Goal: Information Seeking & Learning: Learn about a topic

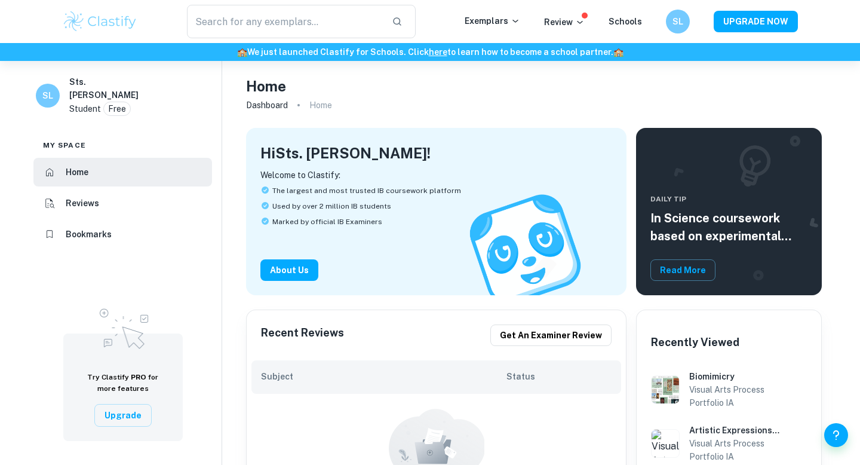
click at [100, 11] on img at bounding box center [100, 22] width 76 height 24
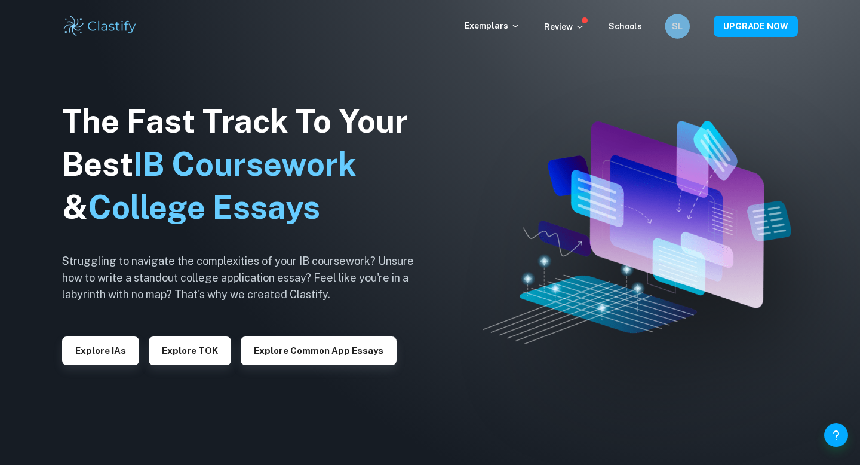
click at [683, 27] on h6 "SL" at bounding box center [677, 27] width 14 height 14
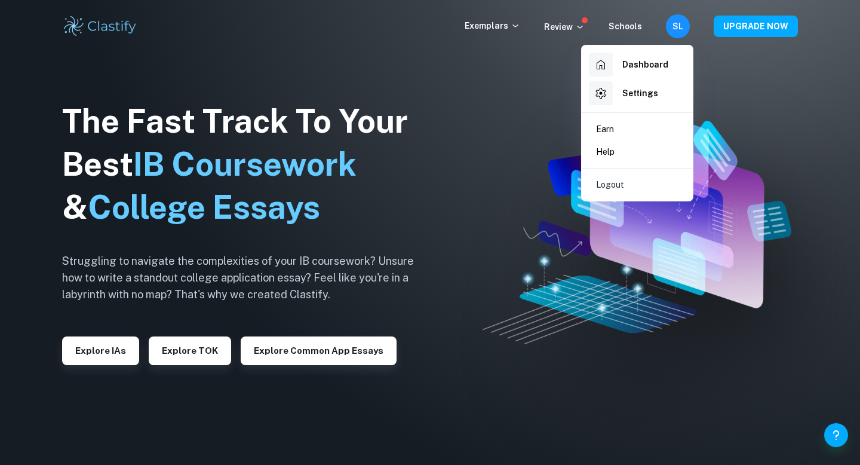
click at [647, 62] on h6 "Dashboard" at bounding box center [645, 64] width 46 height 13
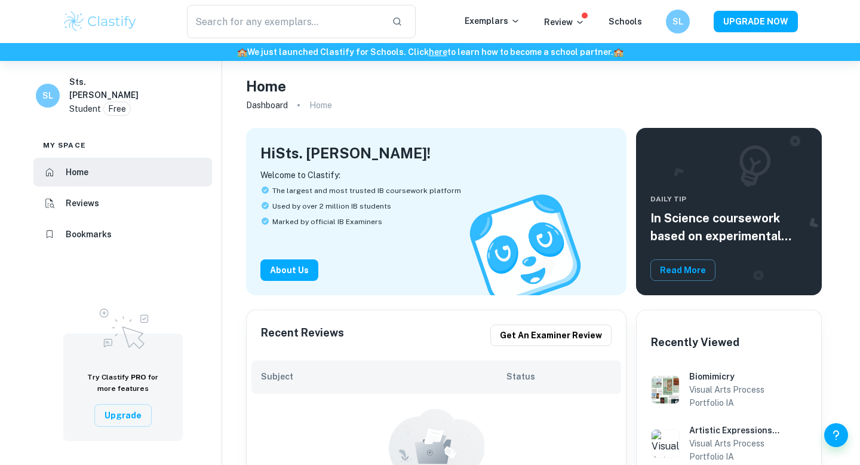
click at [99, 214] on li "Reviews" at bounding box center [122, 203] width 179 height 29
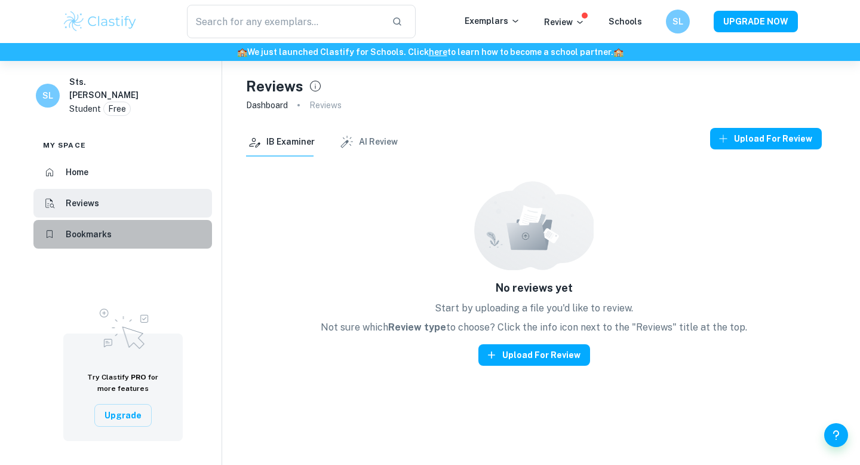
click at [101, 231] on h6 "Bookmarks" at bounding box center [89, 234] width 46 height 13
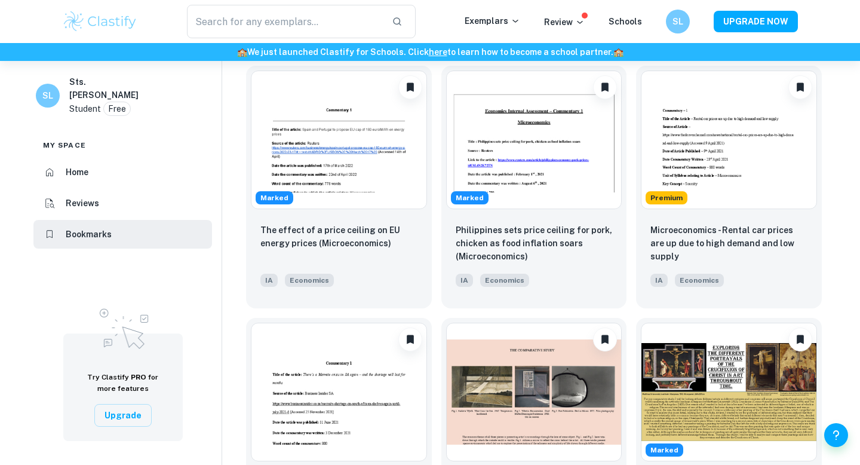
scroll to position [676, 0]
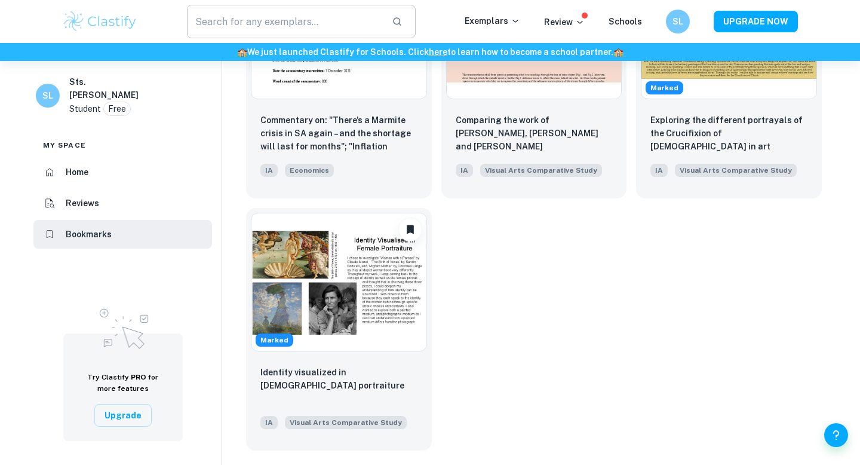
click at [333, 30] on input "text" at bounding box center [284, 21] width 195 height 33
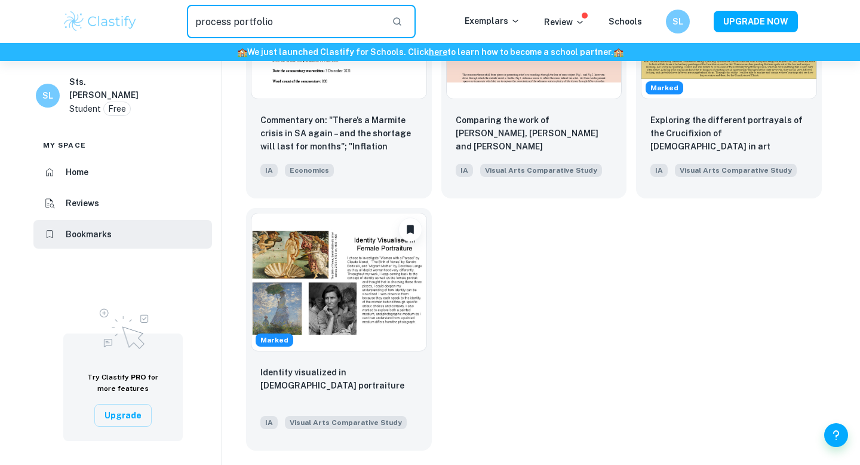
type input "process portfolio"
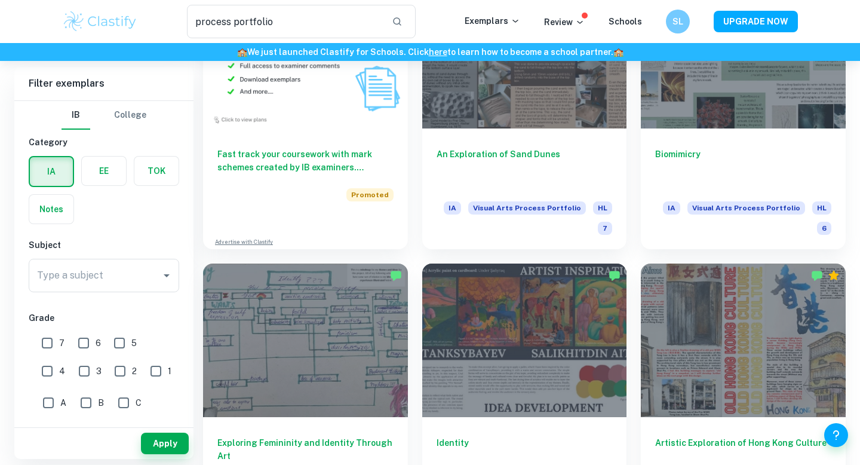
scroll to position [709, 0]
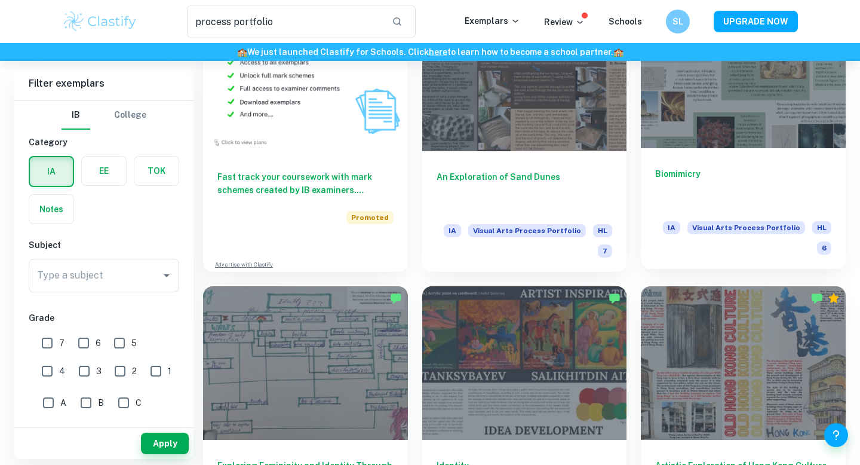
click at [717, 122] on div at bounding box center [743, 71] width 205 height 153
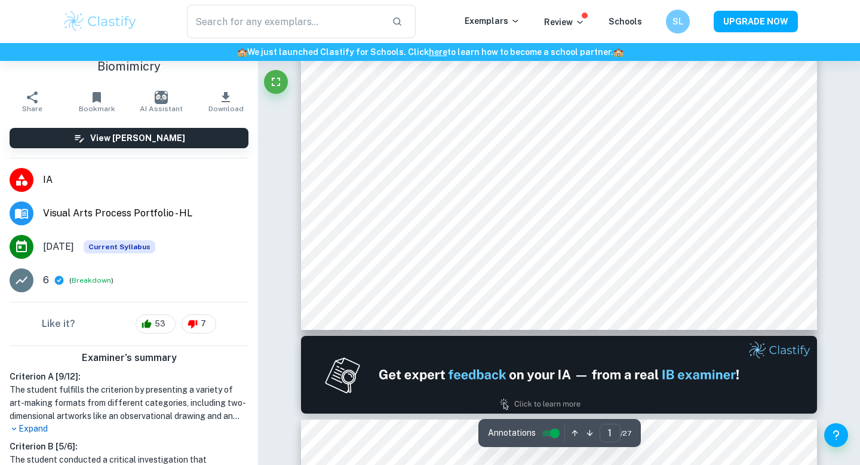
scroll to position [163, 0]
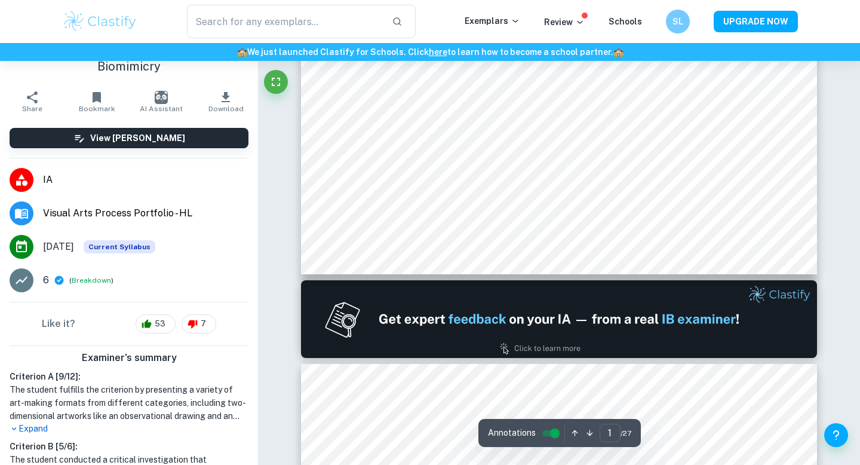
click at [36, 423] on p "Expand" at bounding box center [129, 428] width 239 height 13
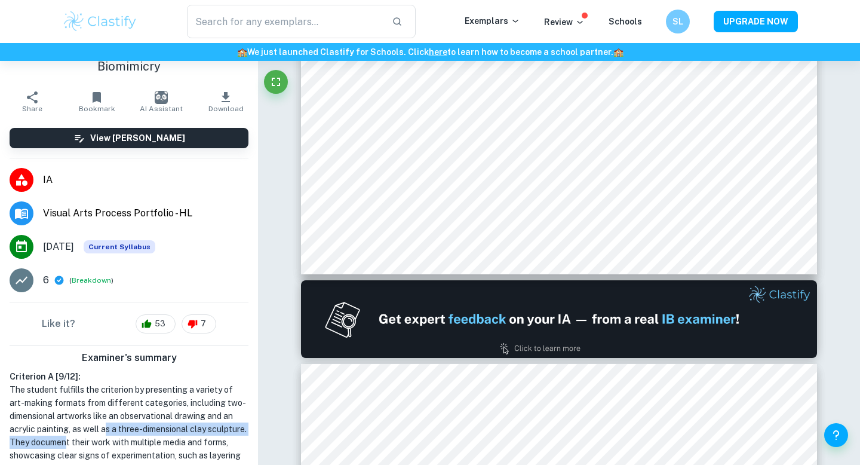
drag, startPoint x: 105, startPoint y: 430, endPoint x: 109, endPoint y: 443, distance: 13.8
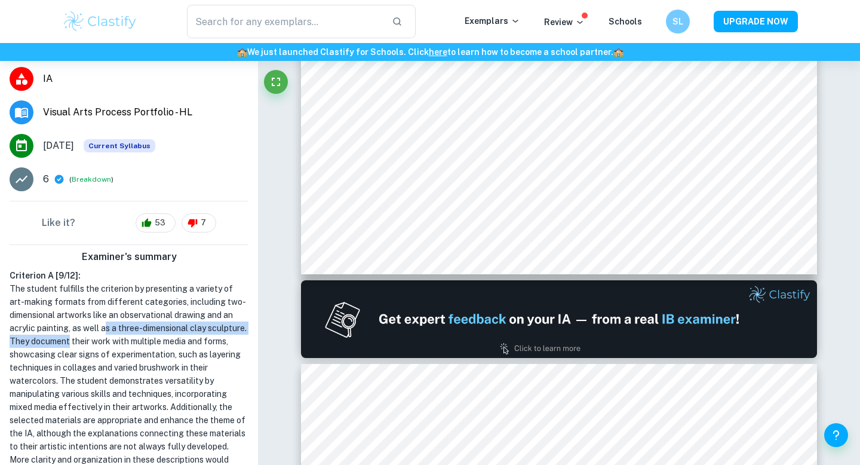
scroll to position [124, 0]
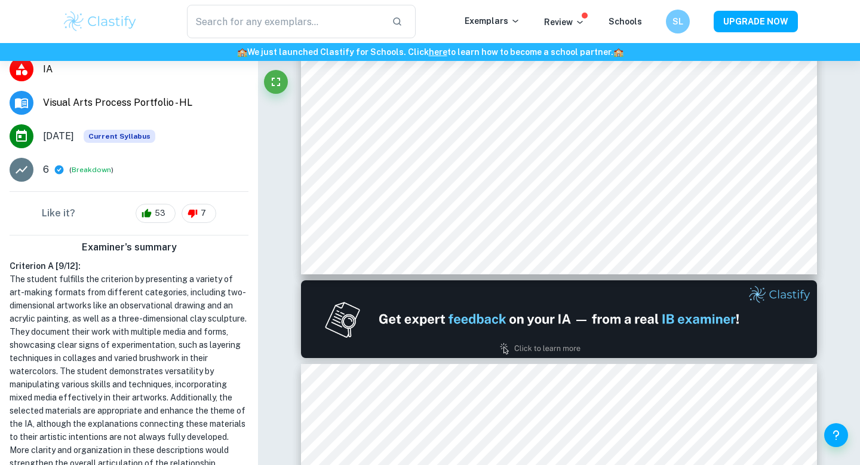
click at [199, 360] on h1 "The student fulfills the criterion by presenting a variety of art-making format…" at bounding box center [129, 377] width 239 height 210
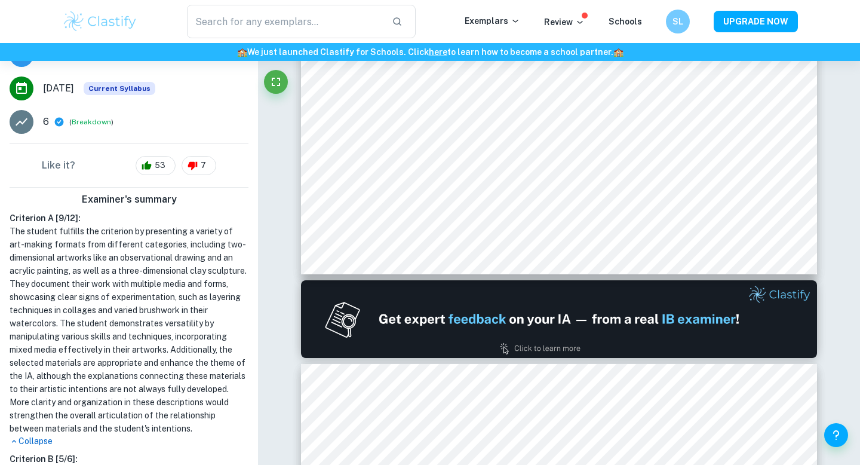
scroll to position [176, 0]
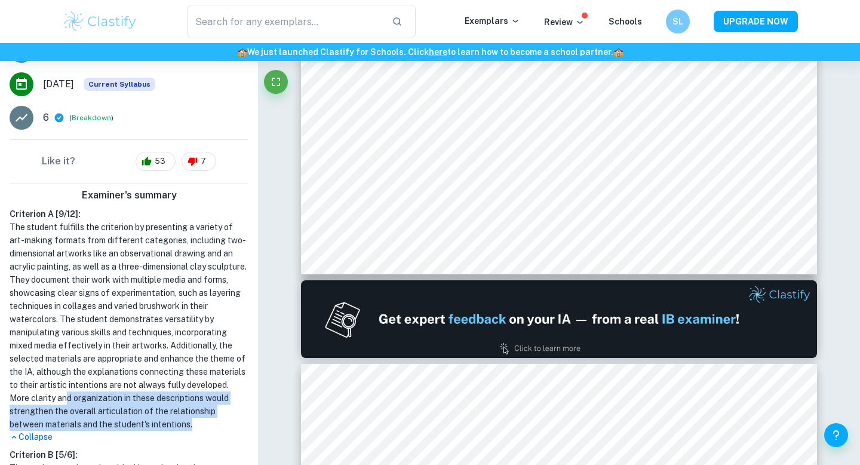
drag, startPoint x: 65, startPoint y: 398, endPoint x: 221, endPoint y: 418, distance: 157.1
click at [221, 418] on h1 "The student fulfills the criterion by presenting a variety of art-making format…" at bounding box center [129, 325] width 239 height 210
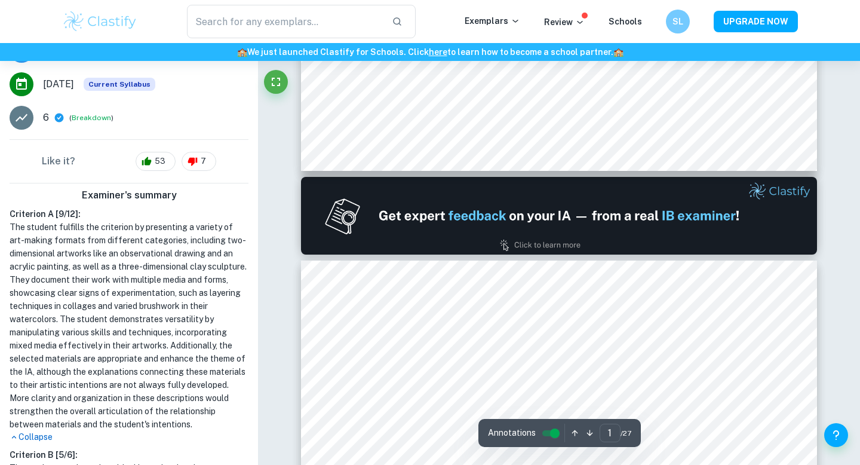
type input "2"
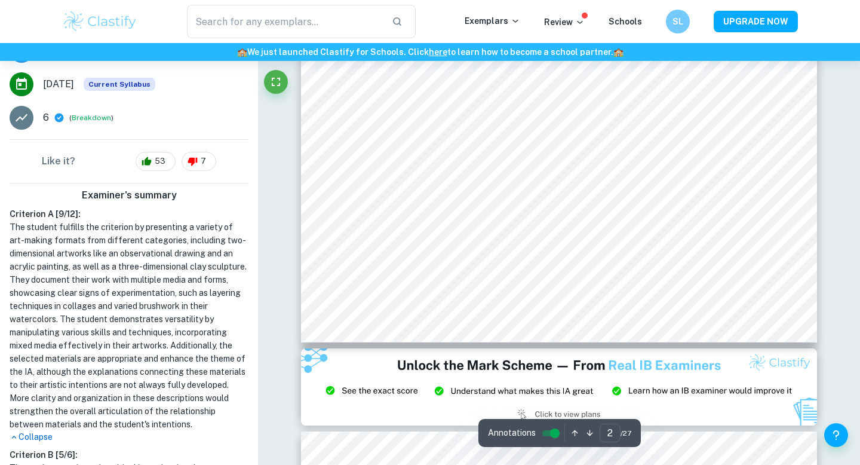
scroll to position [576, 0]
